Goal: Navigation & Orientation: Find specific page/section

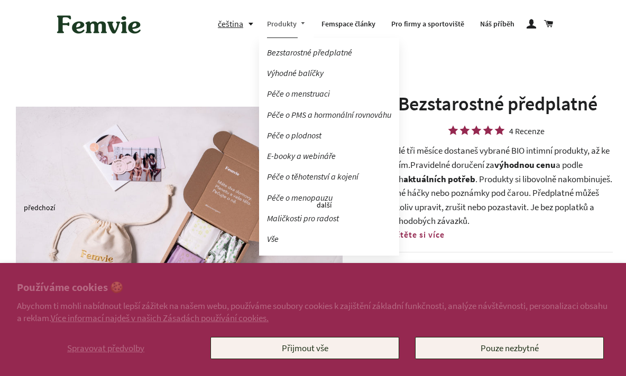
click at [287, 25] on link "Produkty" at bounding box center [286, 24] width 55 height 27
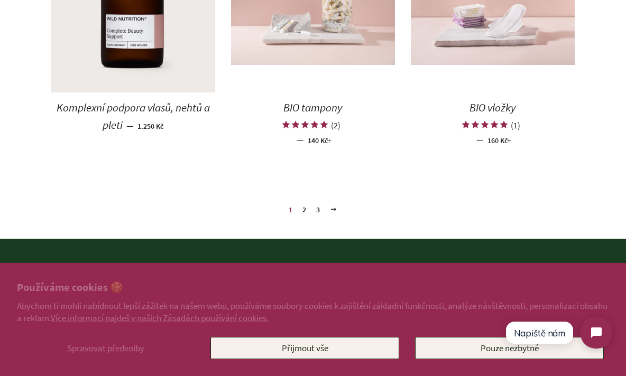
scroll to position [1265, 0]
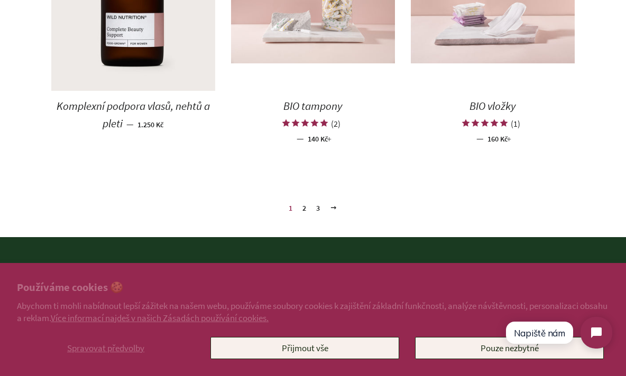
click at [305, 207] on link "2" at bounding box center [304, 208] width 12 height 16
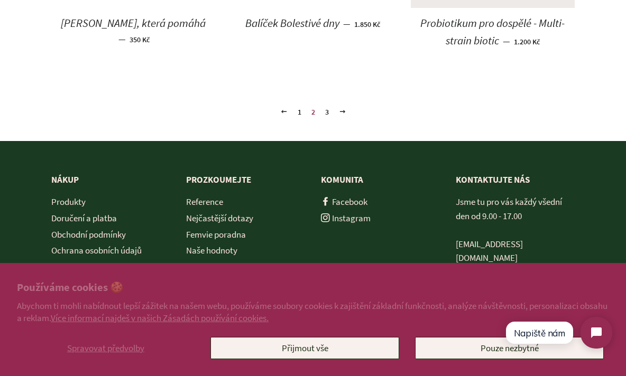
scroll to position [1348, 0]
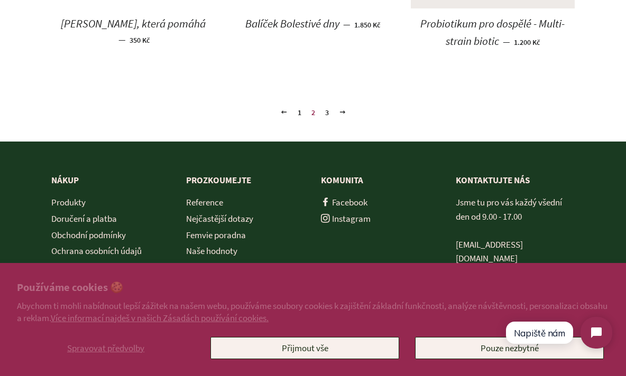
click at [324, 110] on link "3" at bounding box center [327, 113] width 12 height 16
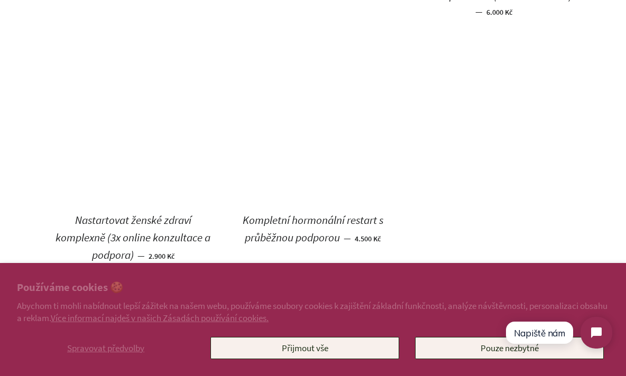
scroll to position [759, 0]
